Goal: Transaction & Acquisition: Obtain resource

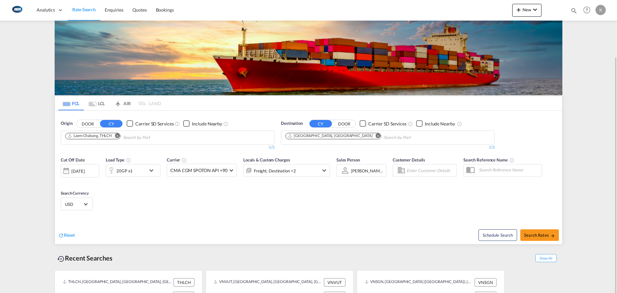
scroll to position [30, 0]
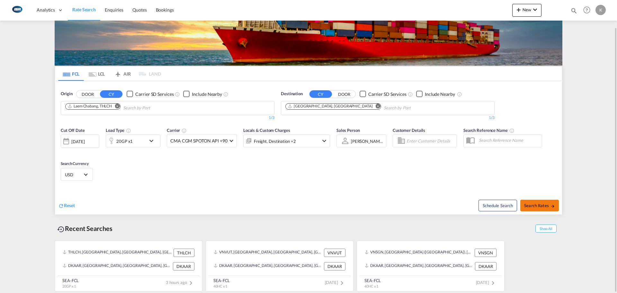
click at [533, 207] on span "Search Rates" at bounding box center [539, 205] width 31 height 5
type input "THLCH to DKAAR / [DATE]"
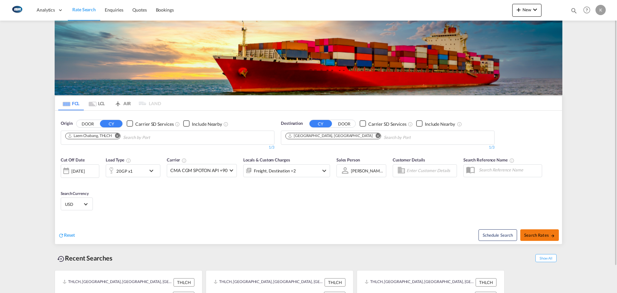
click at [535, 231] on button "Search Rates" at bounding box center [539, 235] width 39 height 12
type input "THLCH to DKAAR / [DATE]"
